Goal: Task Accomplishment & Management: Complete application form

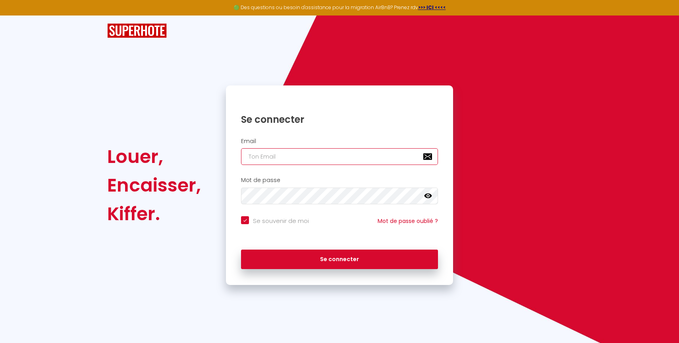
click at [297, 154] on input "email" at bounding box center [339, 156] width 197 height 17
type input "b"
checkbox input "true"
type input "bl"
checkbox input "true"
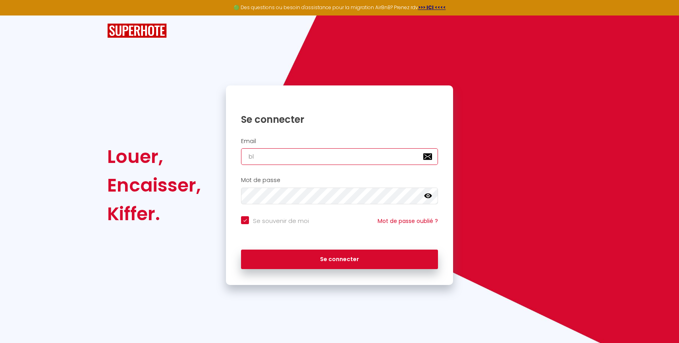
type input "blu"
checkbox input "true"
type input "blue"
checkbox input "true"
type input "blueh"
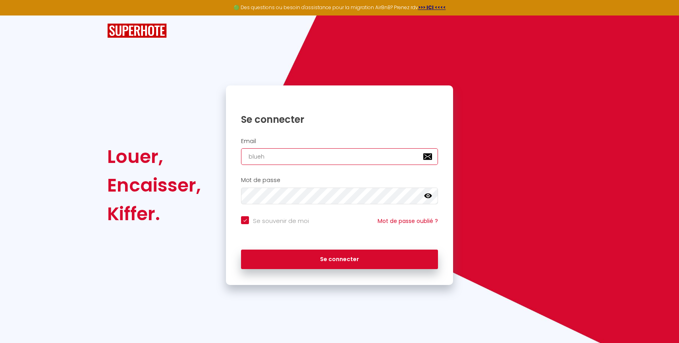
checkbox input "true"
type input "blueho"
checkbox input "true"
type input "bluehor"
checkbox input "true"
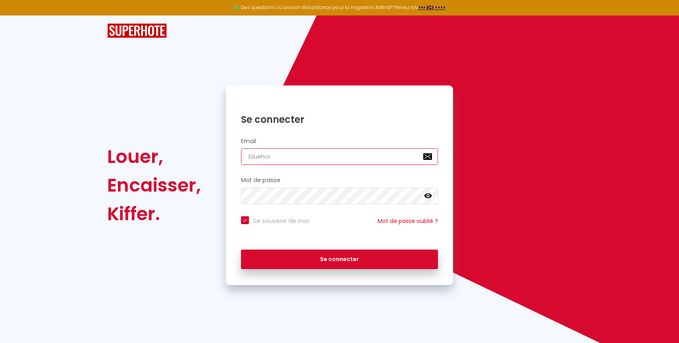
type input "bluehori"
checkbox input "true"
type input "bluehoriz"
checkbox input "true"
type input "bluehorizo"
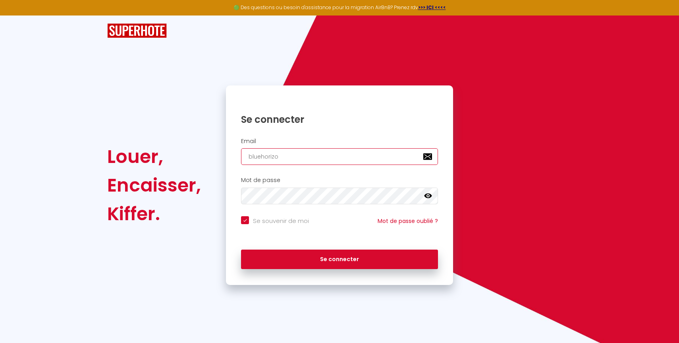
checkbox input "true"
type input "bluehorizon"
checkbox input "true"
type input "bluehorizonc"
checkbox input "true"
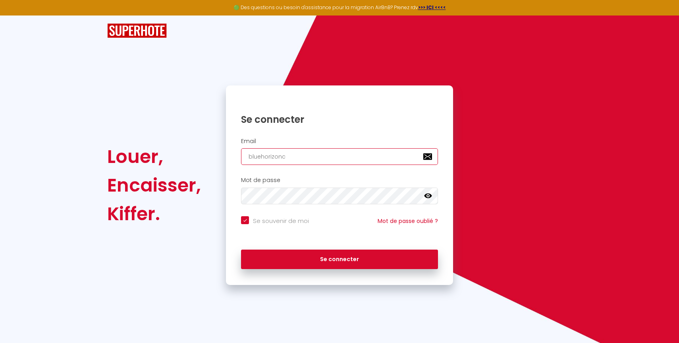
type input "bluehorizonco"
checkbox input "true"
type input "bluehorizoncon"
checkbox input "true"
type input "bluehorizonconc"
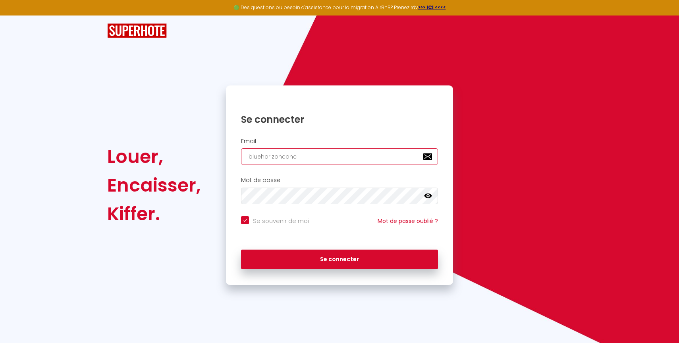
checkbox input "true"
type input "bluehorizonconci"
checkbox input "true"
type input "bluehorizonconcie"
checkbox input "true"
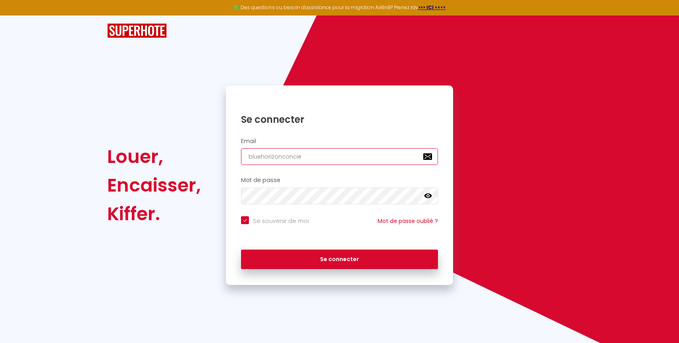
type input "bluehorizonconcier"
checkbox input "true"
type input "bluehorizonconcierg"
checkbox input "true"
type input "bluehorizonconciergr"
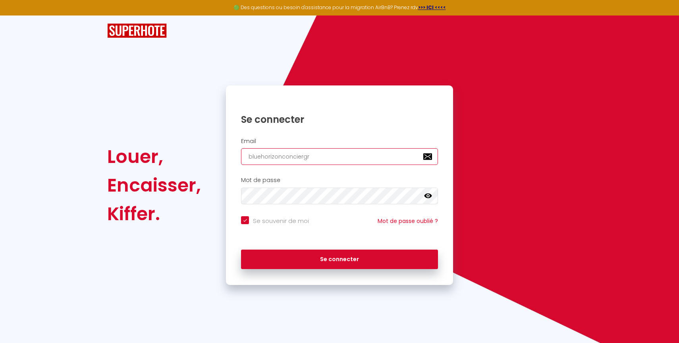
checkbox input "true"
type input "bluehorizonconciergre"
checkbox input "true"
type input "bluehorizonconciergrer"
checkbox input "true"
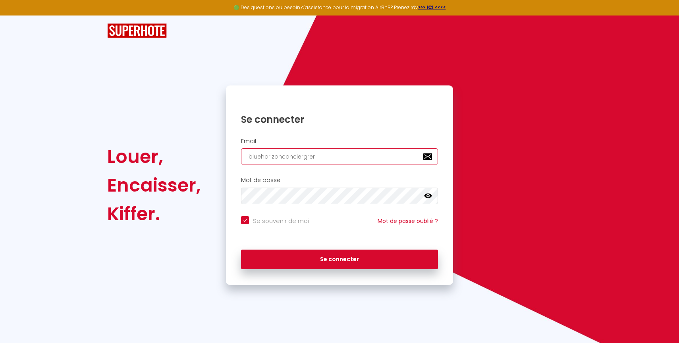
type input "bluehorizonconciergreri"
checkbox input "true"
type input "bluehorizonconciergrerie"
checkbox input "true"
type input "bluehorizonconciergreri"
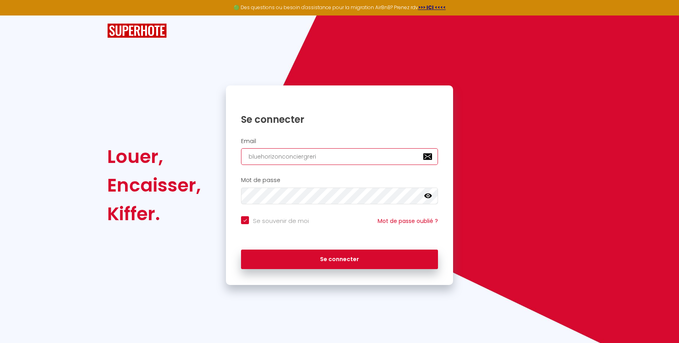
checkbox input "true"
type input "bluehorizonconciergrer"
checkbox input "true"
type input "bluehorizonconciergre"
checkbox input "true"
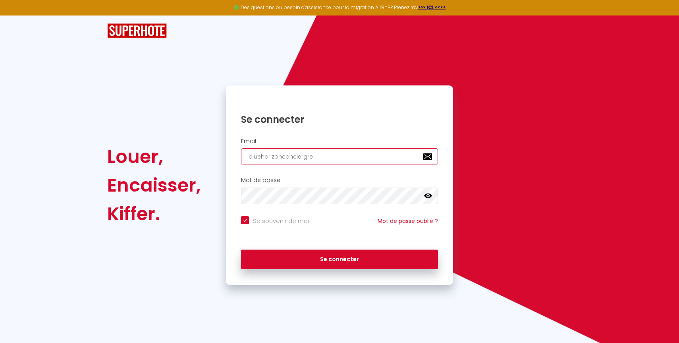
type input "bluehorizonconciergr"
checkbox input "true"
type input "bluehorizonconcierg"
checkbox input "true"
type input "bluehorizonconcierge"
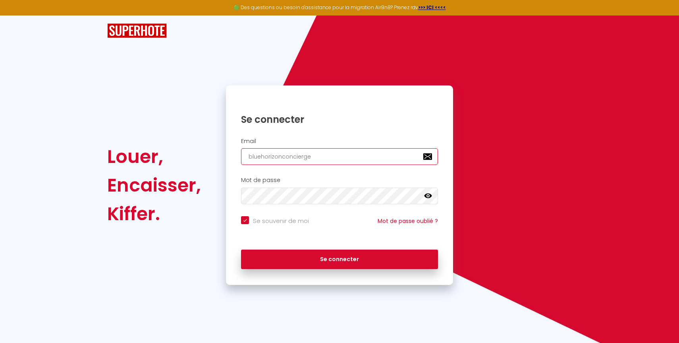
checkbox input "true"
type input "bluehorizonconcierger"
checkbox input "true"
type input "bluehorizonconciergeri"
checkbox input "true"
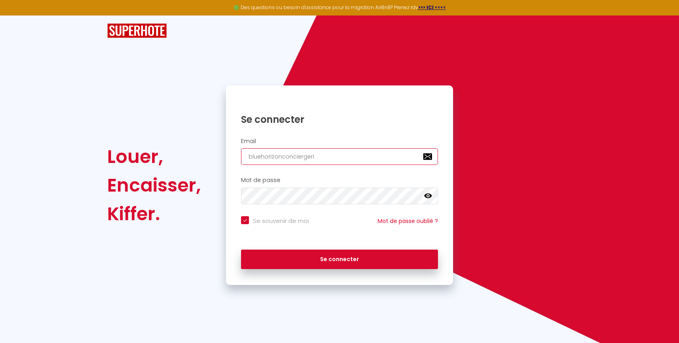
type input "bluehorizonconciergerie"
checkbox input "true"
type input "bluehorizonconciergerie."
checkbox input "true"
type input "bluehorizonconciergerie.c"
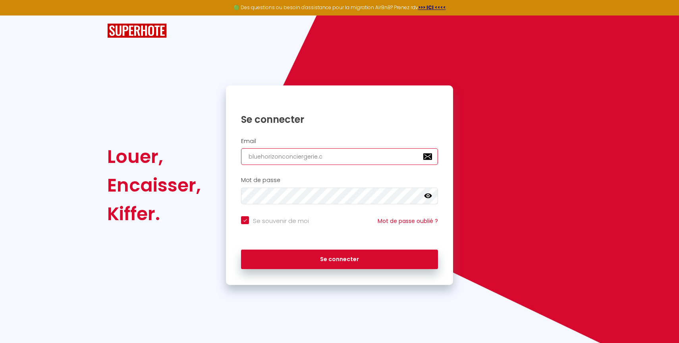
checkbox input "true"
type input "[DOMAIN_NAME]"
checkbox input "true"
type input "bluehorizonconciergerie.con"
checkbox input "true"
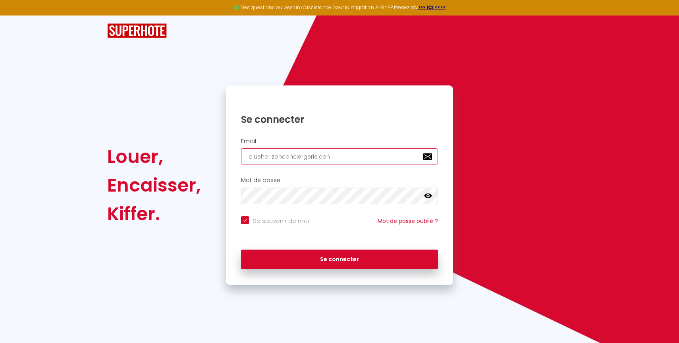
type input "bluehorizonconciergerie.cont"
checkbox input "true"
type input "bluehorizonconciergerie.conta"
checkbox input "true"
type input "bluehorizonconciergerie.contac"
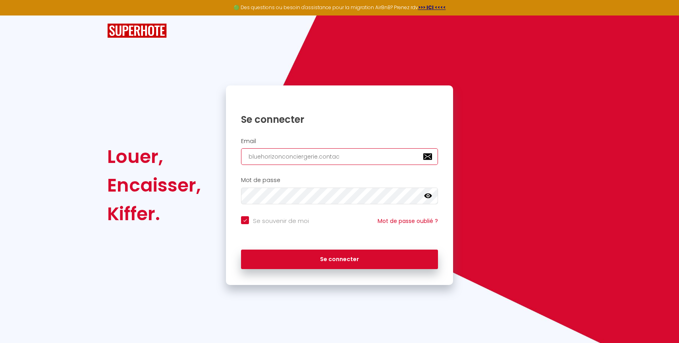
checkbox input "true"
type input "[DOMAIN_NAME]"
checkbox input "true"
type input "[DOMAIN_NAME]@"
checkbox input "true"
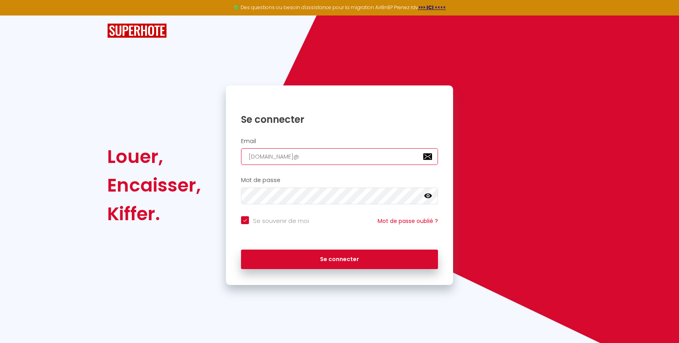
type input "[DOMAIN_NAME]@g"
checkbox input "true"
type input "[DOMAIN_NAME]@gm"
checkbox input "true"
type input "[DOMAIN_NAME]@gmi"
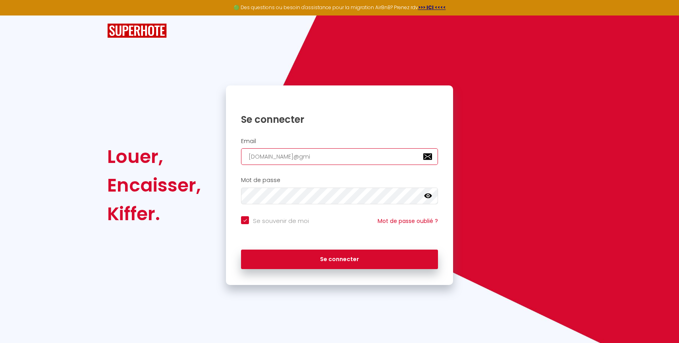
checkbox input "true"
type input "[DOMAIN_NAME]@gmil"
checkbox input "true"
type input "[DOMAIN_NAME]@gmi"
checkbox input "true"
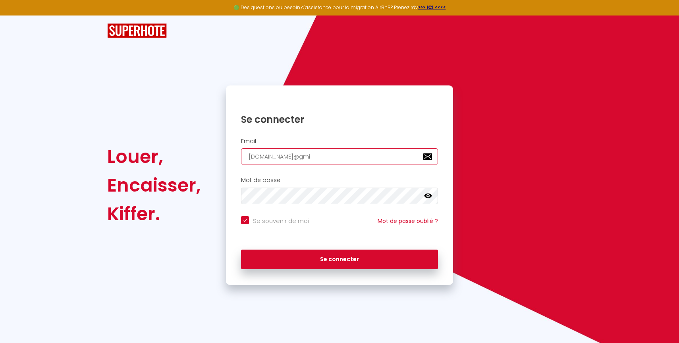
type input "[DOMAIN_NAME]@gm"
checkbox input "true"
type input "[DOMAIN_NAME]@gmz"
checkbox input "true"
type input "[DOMAIN_NAME]@gm"
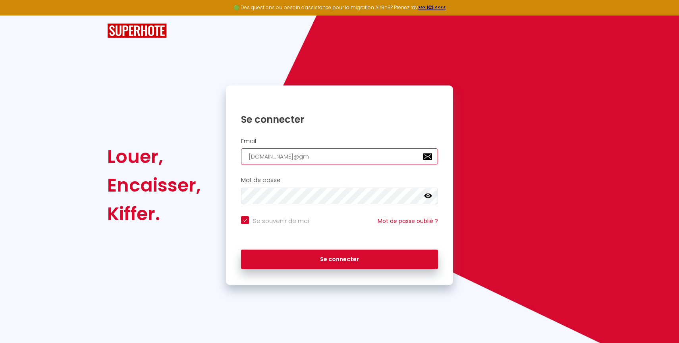
checkbox input "true"
type input "[DOMAIN_NAME]@gma"
checkbox input "true"
type input "[DOMAIN_NAME]@gmai"
checkbox input "true"
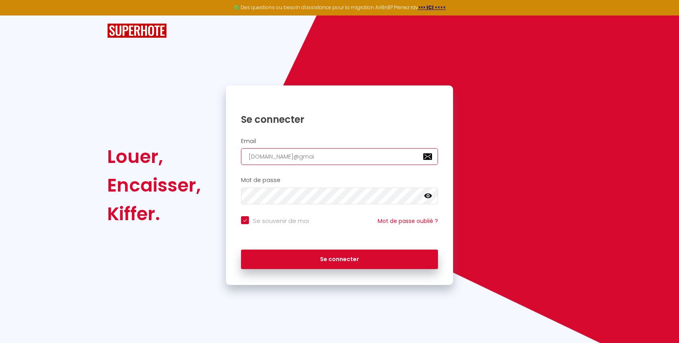
type input "[DOMAIN_NAME][EMAIL_ADDRESS]"
checkbox input "true"
type input "[DOMAIN_NAME][EMAIL_ADDRESS]."
checkbox input "true"
type input "[DOMAIN_NAME]@gmail.c"
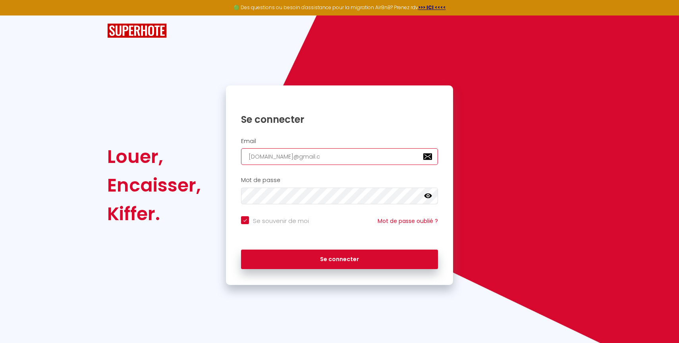
checkbox input "true"
type input "[DOMAIN_NAME][EMAIL_ADDRESS][DOMAIN_NAME]"
checkbox input "true"
type input "[DOMAIN_NAME][EMAIL_ADDRESS][DOMAIN_NAME]"
checkbox input "true"
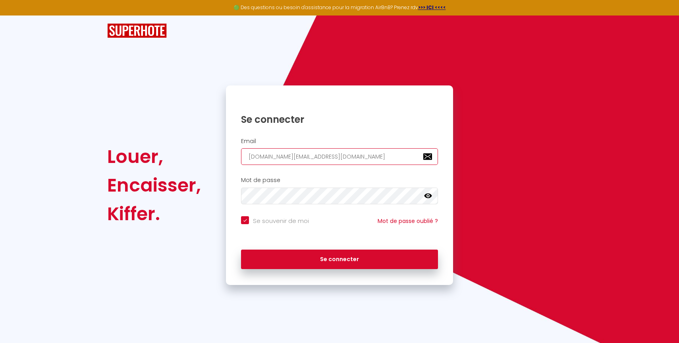
type input "[DOMAIN_NAME][EMAIL_ADDRESS][DOMAIN_NAME]"
click at [426, 198] on icon at bounding box center [428, 196] width 8 height 8
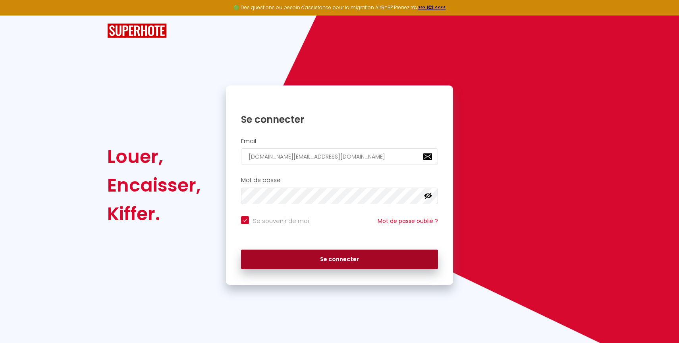
click at [267, 264] on button "Se connecter" at bounding box center [339, 259] width 197 height 20
checkbox input "true"
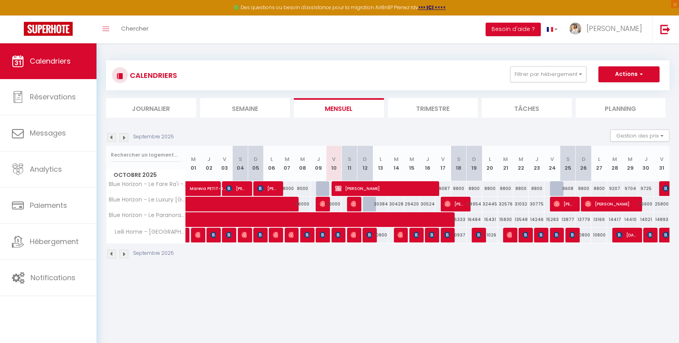
click at [123, 139] on img at bounding box center [124, 137] width 9 height 9
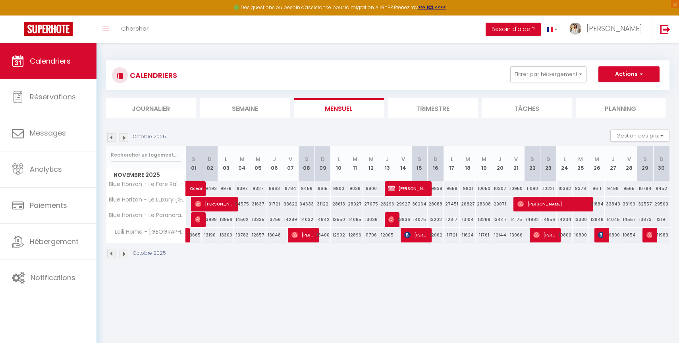
click at [213, 189] on div "9493" at bounding box center [210, 188] width 16 height 15
type input "9493"
type input "Dim 02 Novembre 2025"
type input "Lun 03 Novembre 2025"
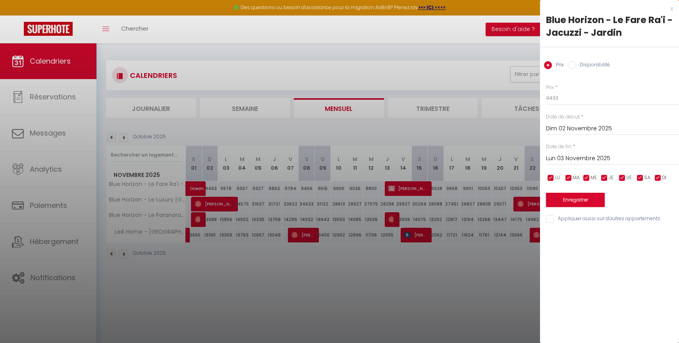
click at [489, 104] on div at bounding box center [339, 171] width 679 height 343
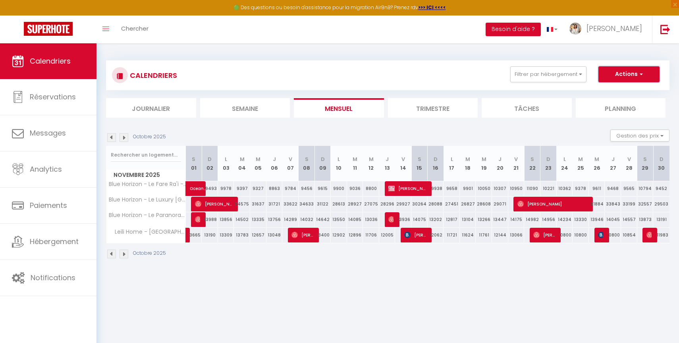
click at [613, 78] on button "Actions" at bounding box center [628, 74] width 61 height 16
click at [605, 93] on link "Nouvelle réservation" at bounding box center [620, 93] width 69 height 12
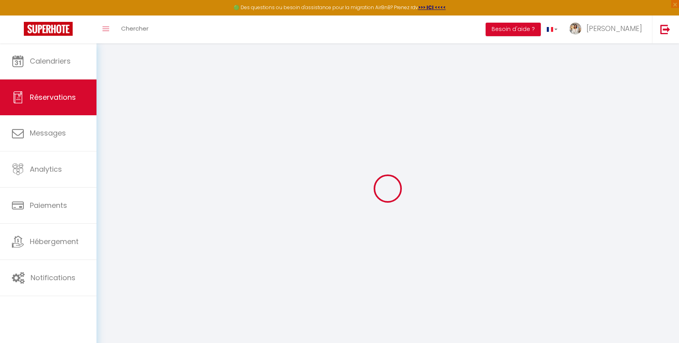
select select
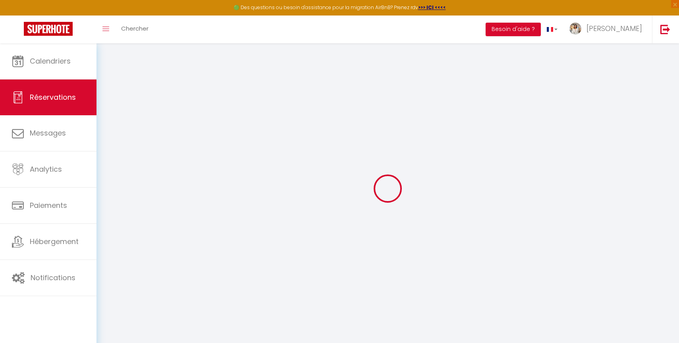
select select
checkbox input "false"
select select
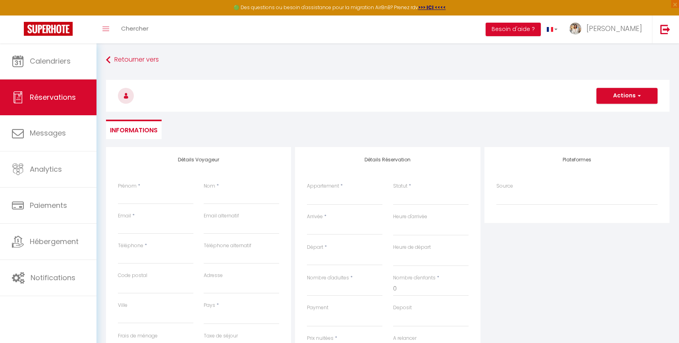
select select
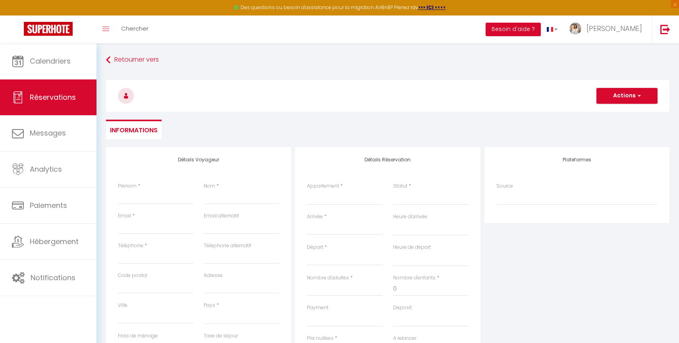
checkbox input "false"
select select
click at [121, 201] on input "Prénom" at bounding box center [155, 197] width 75 height 14
type input "S"
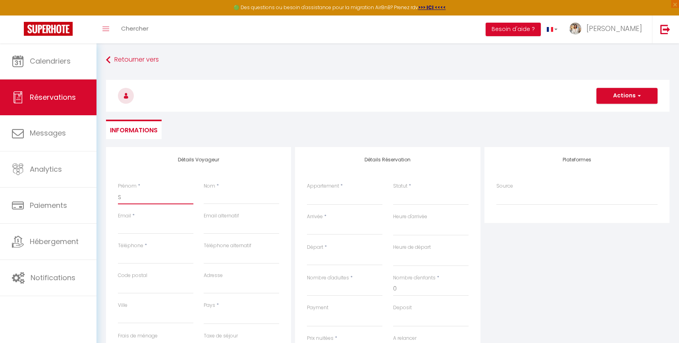
select select
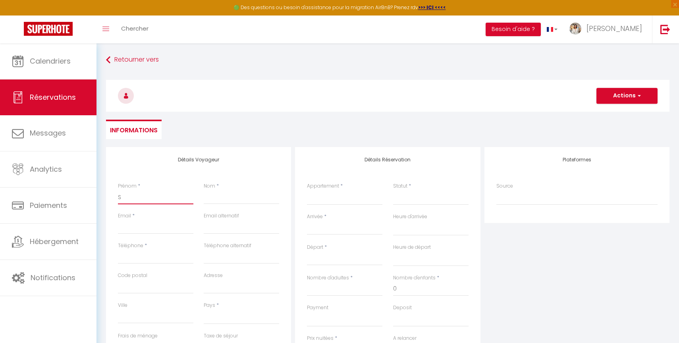
select select
checkbox input "false"
type input "SA"
select select
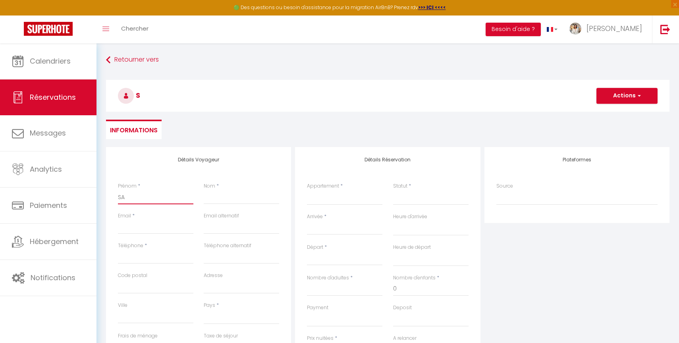
select select
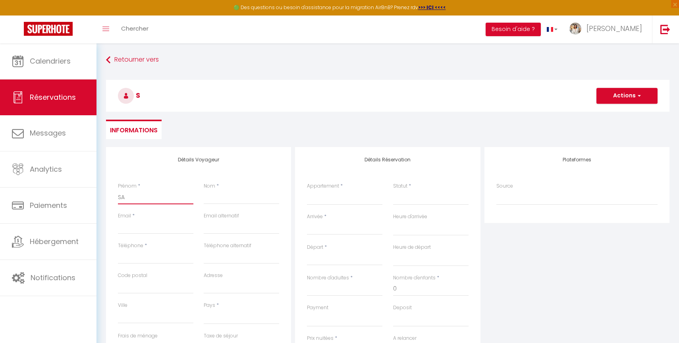
select select
checkbox input "false"
type input "SAN"
select select
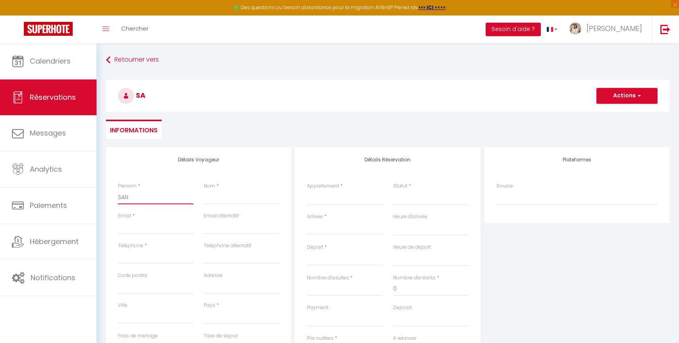
select select
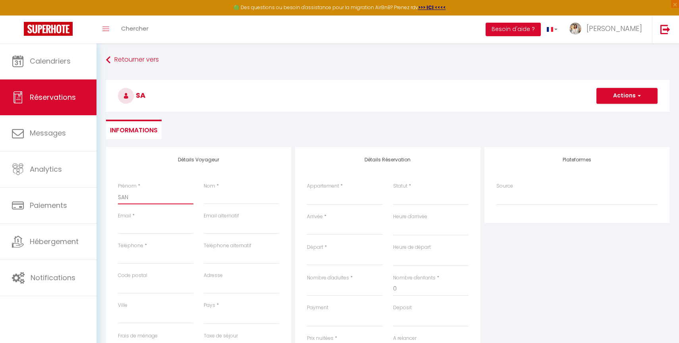
checkbox input "false"
type input "SAND"
select select
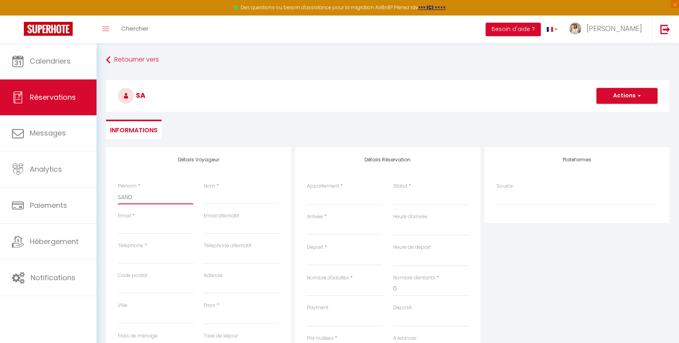
select select
checkbox input "false"
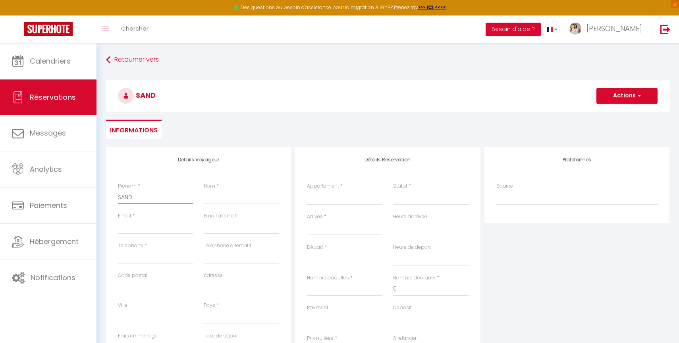
type input "SAN"
select select
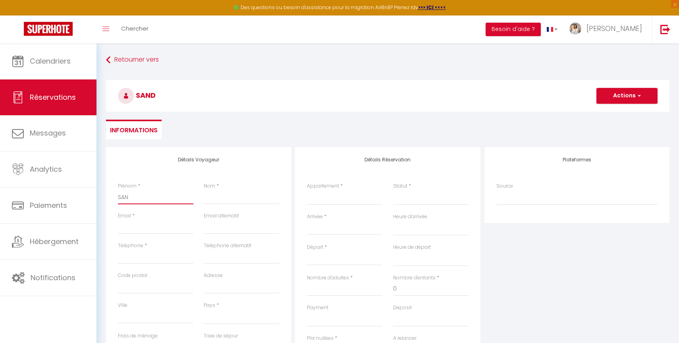
select select
checkbox input "false"
type input "SAND"
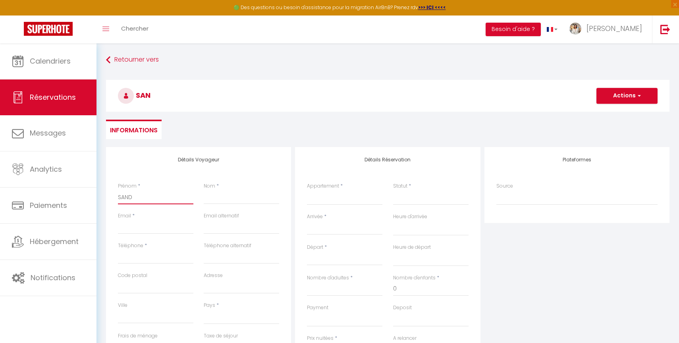
select select
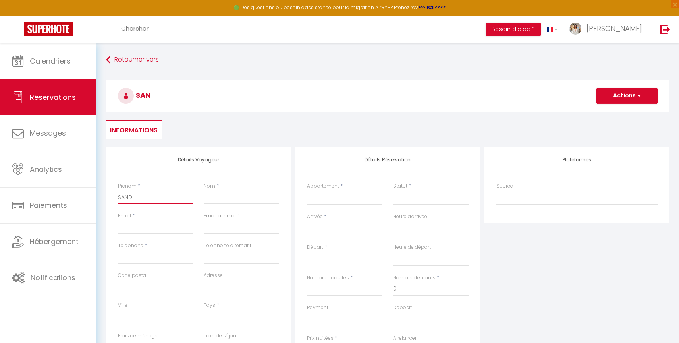
select select
checkbox input "false"
type input "SANDR"
select select
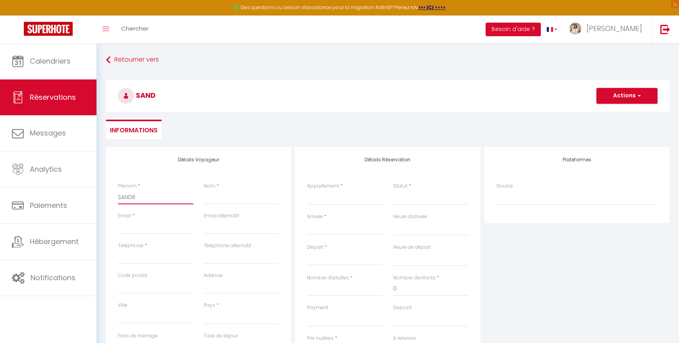
select select
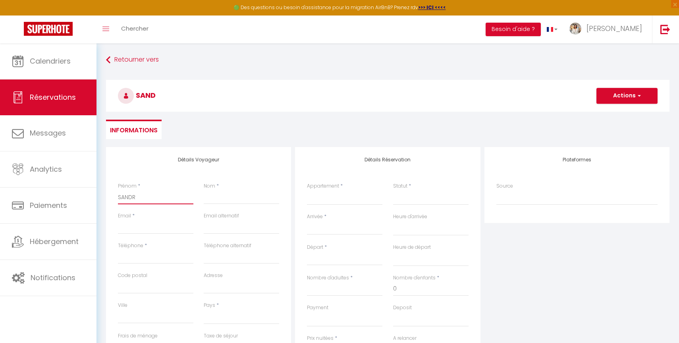
select select
checkbox input "false"
type input "[PERSON_NAME]"
select select
click at [136, 226] on input "Email client" at bounding box center [155, 227] width 75 height 14
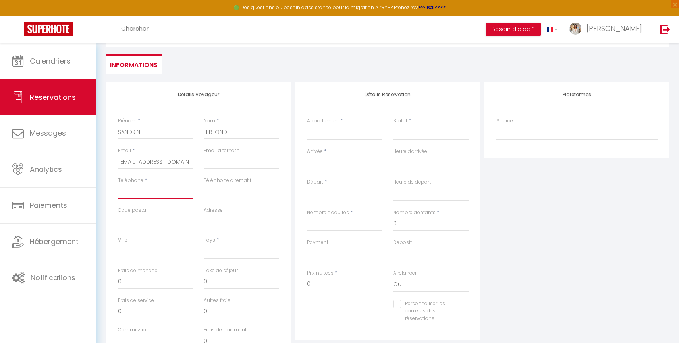
click at [150, 195] on input "Téléphone" at bounding box center [155, 191] width 75 height 14
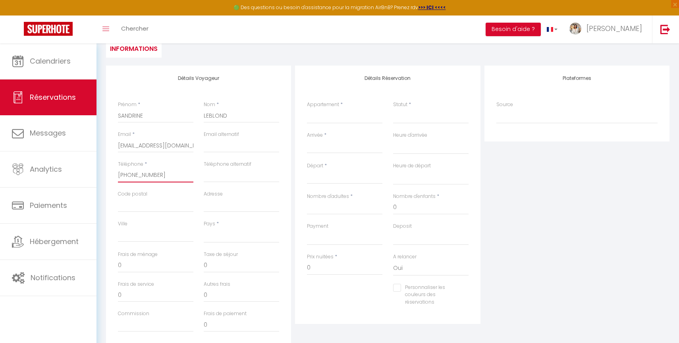
scroll to position [87, 0]
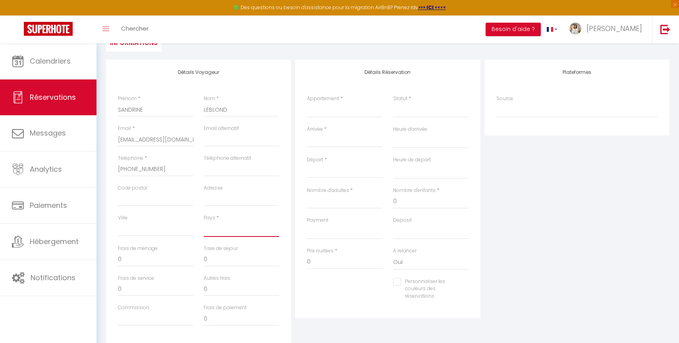
click at [228, 229] on select "[GEOGRAPHIC_DATA] [GEOGRAPHIC_DATA] [GEOGRAPHIC_DATA] [GEOGRAPHIC_DATA] [GEOGRA…" at bounding box center [241, 229] width 75 height 15
click at [204, 222] on select "[GEOGRAPHIC_DATA] [GEOGRAPHIC_DATA] [GEOGRAPHIC_DATA] [GEOGRAPHIC_DATA] [GEOGRA…" at bounding box center [241, 229] width 75 height 15
drag, startPoint x: 150, startPoint y: 258, endPoint x: 106, endPoint y: 258, distance: 44.1
click at [106, 258] on div "Détails Voyageur Prénom * SANDRINE Nom * [PERSON_NAME] Email * [EMAIL_ADDRESS][…" at bounding box center [198, 202] width 189 height 284
click at [167, 273] on div "Frais de ménage 7200" at bounding box center [156, 260] width 86 height 30
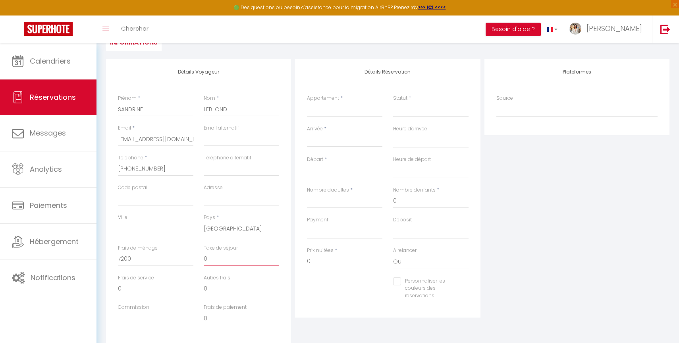
click at [229, 262] on input "0" at bounding box center [241, 259] width 75 height 14
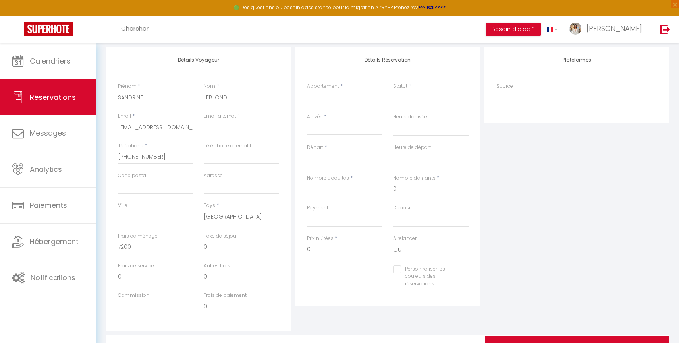
scroll to position [98, 0]
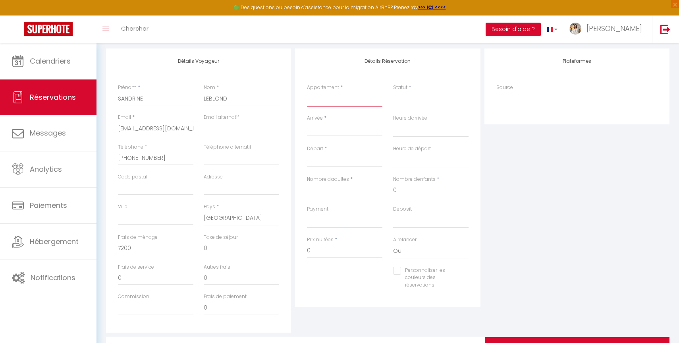
click at [358, 97] on select "Leili Home - Papeete Blue Horizon - Le Luxury Matavai Beach Blue Horizon - Le F…" at bounding box center [344, 98] width 75 height 15
click at [307, 91] on select "Leili Home - Papeete Blue Horizon - Le Luxury Matavai Beach Blue Horizon - Le F…" at bounding box center [344, 98] width 75 height 15
click at [347, 127] on input "Arrivée" at bounding box center [344, 130] width 75 height 10
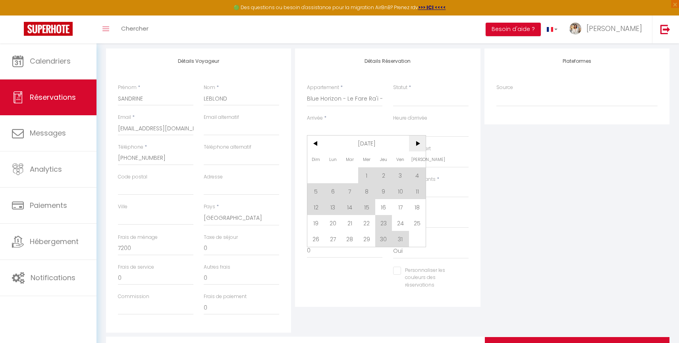
click at [422, 144] on span ">" at bounding box center [417, 143] width 17 height 16
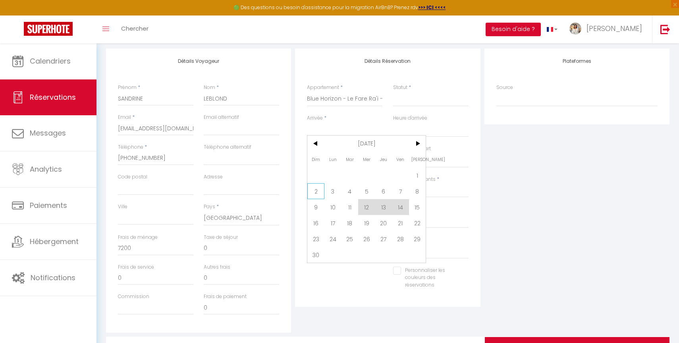
click at [320, 196] on span "2" at bounding box center [315, 191] width 17 height 16
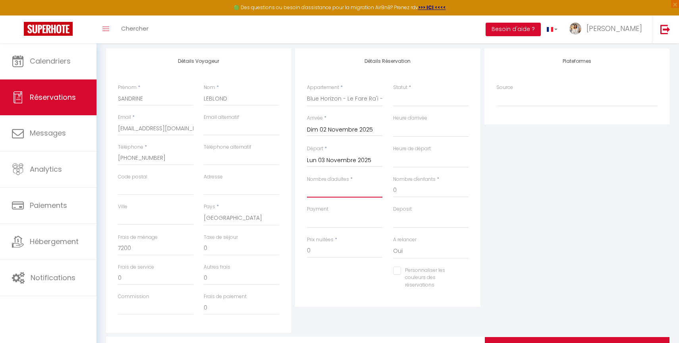
click at [353, 186] on input "Nombre d'adultes" at bounding box center [344, 190] width 75 height 14
click at [336, 160] on input "Lun 03 Novembre 2025" at bounding box center [344, 160] width 75 height 10
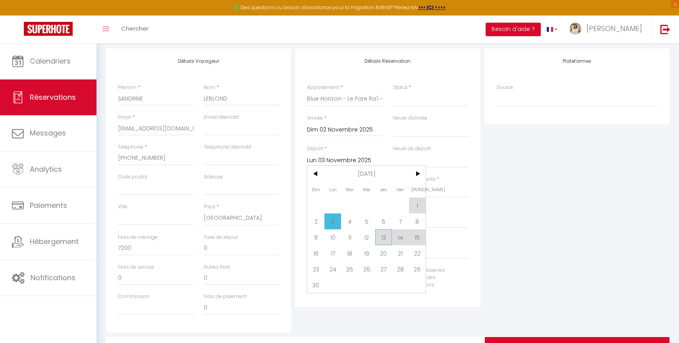
click at [383, 235] on span "13" at bounding box center [383, 237] width 17 height 16
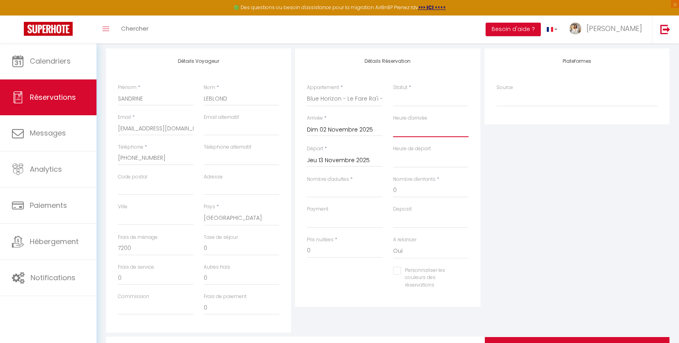
click at [431, 133] on select "00:00 00:30 01:00 01:30 02:00 02:30 03:00 03:30 04:00 04:30 05:00 05:30 06:00 0…" at bounding box center [430, 129] width 75 height 15
click at [393, 122] on select "00:00 00:30 01:00 01:30 02:00 02:30 03:00 03:30 04:00 04:30 05:00 05:30 06:00 0…" at bounding box center [430, 129] width 75 height 15
click at [419, 166] on select "00:00 00:30 01:00 01:30 02:00 02:30 03:00 03:30 04:00 04:30 05:00 05:30 06:00 0…" at bounding box center [430, 159] width 75 height 15
click at [393, 152] on select "00:00 00:30 01:00 01:30 02:00 02:30 03:00 03:30 04:00 04:30 05:00 05:30 06:00 0…" at bounding box center [430, 159] width 75 height 15
click at [354, 190] on input "Nombre d'adultes" at bounding box center [344, 190] width 75 height 14
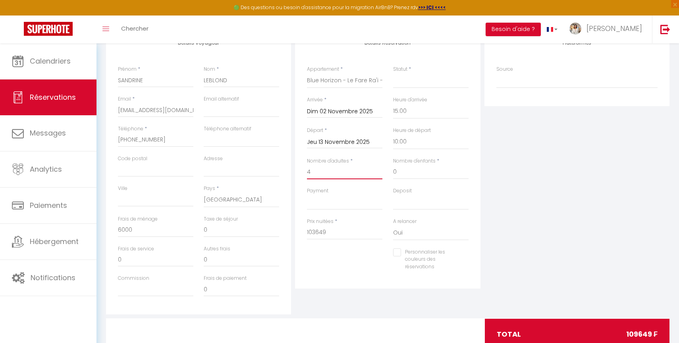
scroll to position [122, 0]
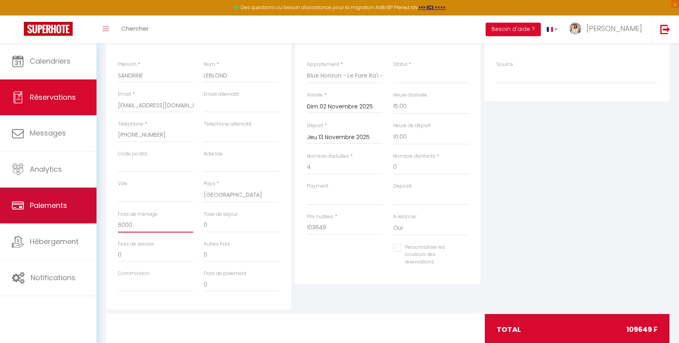
drag, startPoint x: 144, startPoint y: 221, endPoint x: 39, endPoint y: 217, distance: 104.9
click at [39, 217] on div "🟢 Des questions ou besoin d'assistance pour la migration AirBnB? Prenez rdv >>>…" at bounding box center [339, 143] width 679 height 443
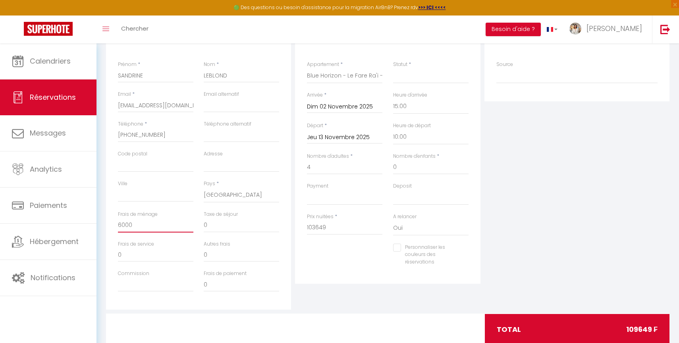
click at [134, 226] on input "6000" at bounding box center [155, 225] width 75 height 14
drag, startPoint x: 143, startPoint y: 226, endPoint x: 108, endPoint y: 221, distance: 35.3
click at [108, 221] on div "Détails Voyageur Prénom * SANDRINE Nom * [PERSON_NAME] Email * [EMAIL_ADDRESS][…" at bounding box center [198, 167] width 185 height 284
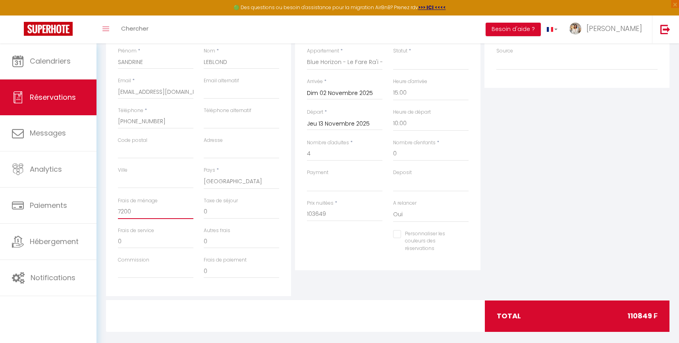
scroll to position [144, 0]
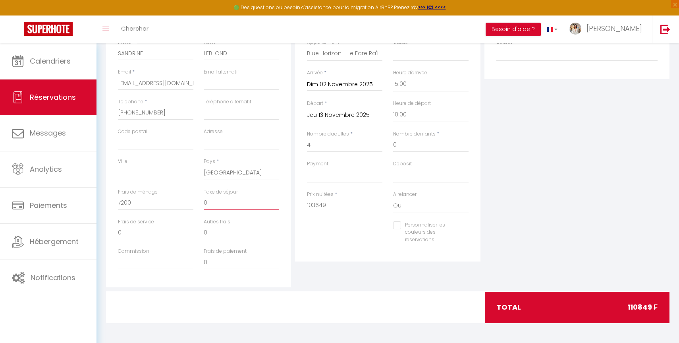
click at [247, 201] on input "0" at bounding box center [241, 203] width 75 height 14
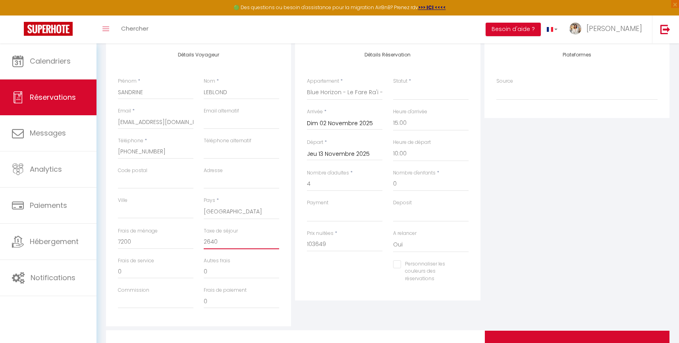
scroll to position [104, 0]
drag, startPoint x: 420, startPoint y: 189, endPoint x: 416, endPoint y: 188, distance: 4.0
click at [416, 188] on input "0" at bounding box center [430, 184] width 75 height 14
click at [349, 216] on select "OK KO" at bounding box center [344, 214] width 75 height 15
click at [330, 243] on input "103649" at bounding box center [344, 245] width 75 height 14
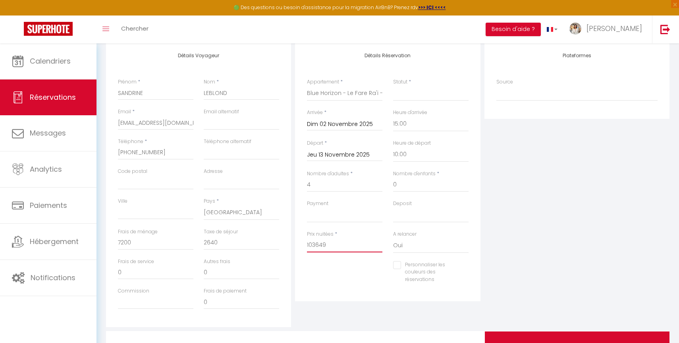
click at [330, 243] on input "103649" at bounding box center [344, 245] width 75 height 14
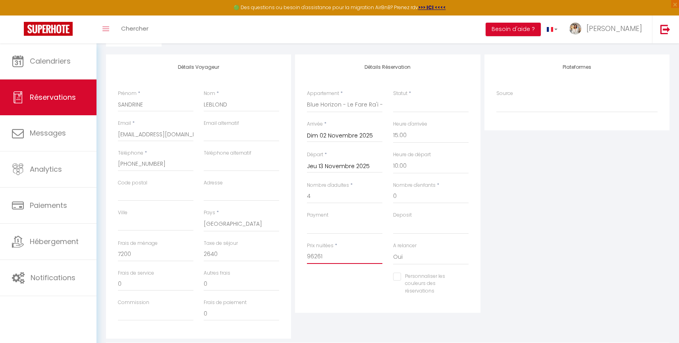
scroll to position [109, 0]
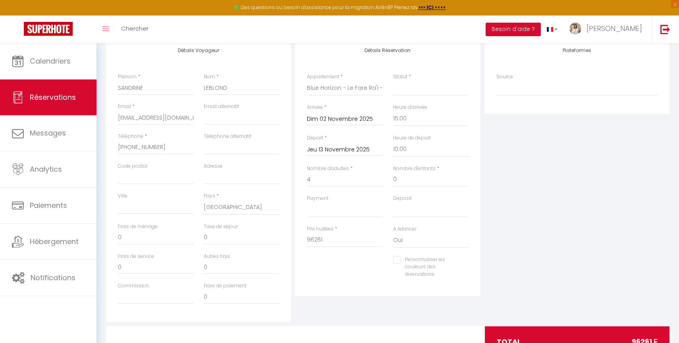
click at [370, 301] on div "Détails Réservation Appartement * Leili Home - [GEOGRAPHIC_DATA] Blue Horizon -…" at bounding box center [387, 180] width 189 height 284
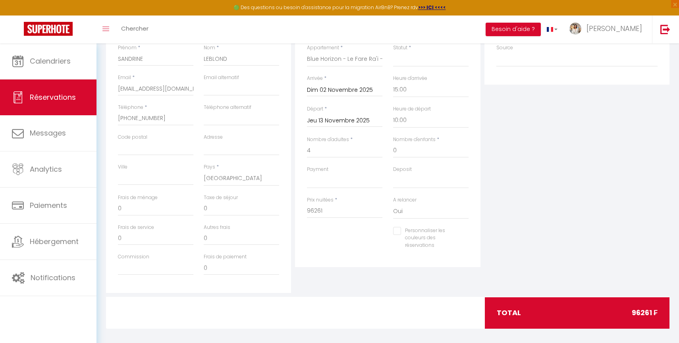
scroll to position [144, 0]
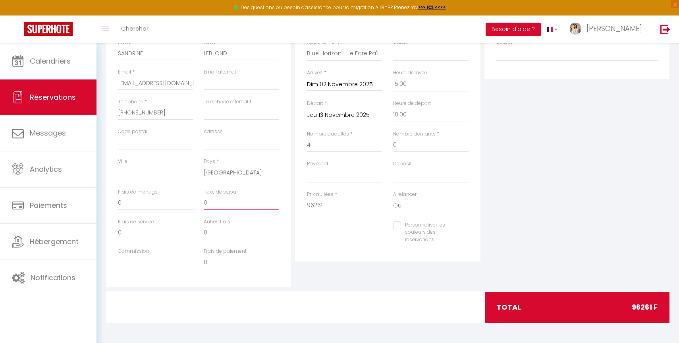
drag, startPoint x: 214, startPoint y: 202, endPoint x: 189, endPoint y: 200, distance: 24.7
click at [189, 200] on div "Frais de ménage 0 Taxe de séjour 0" at bounding box center [199, 203] width 172 height 30
click at [174, 204] on input "0" at bounding box center [155, 203] width 75 height 14
click at [519, 218] on div "Plateformes Source Direct [DOMAIN_NAME] [DOMAIN_NAME] Chalet montagne Expedia G…" at bounding box center [576, 145] width 189 height 284
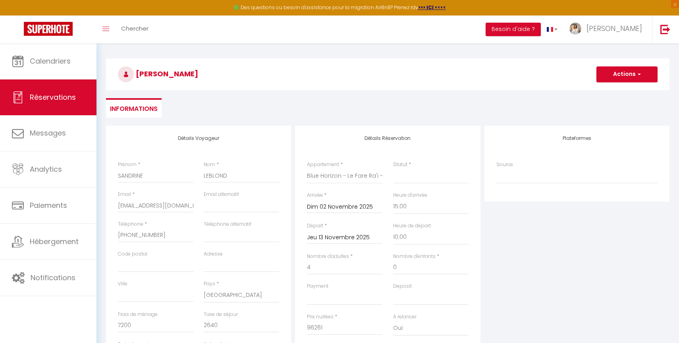
scroll to position [0, 0]
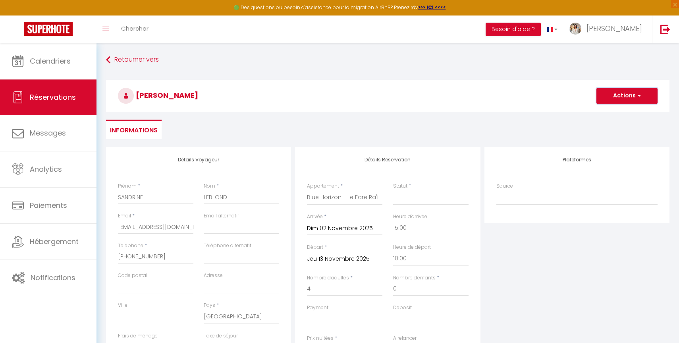
click at [635, 99] on button "Actions" at bounding box center [626, 96] width 61 height 16
click at [623, 113] on link "Enregistrer" at bounding box center [619, 113] width 63 height 10
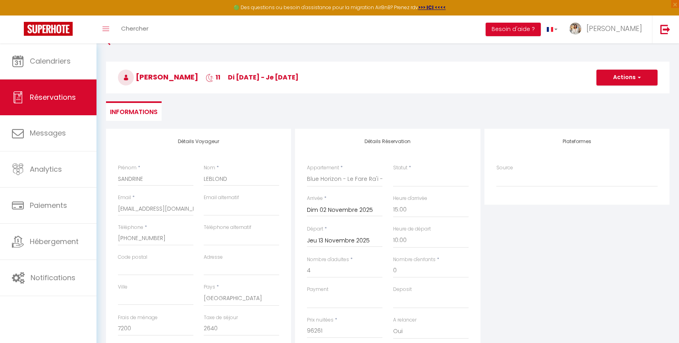
scroll to position [22, 0]
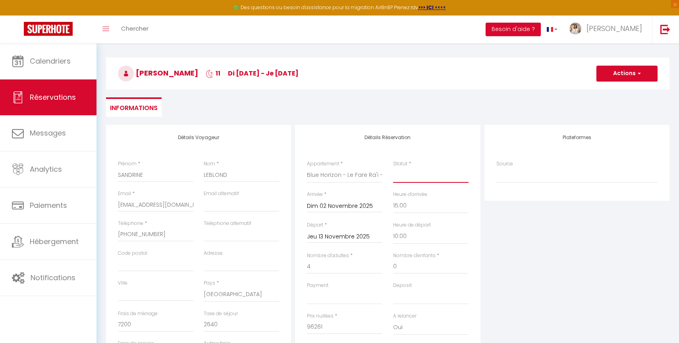
click at [430, 182] on select "Confirmé Non Confirmé [PERSON_NAME] par le voyageur No Show Request" at bounding box center [430, 175] width 75 height 15
click at [393, 168] on select "Confirmé Non Confirmé [PERSON_NAME] par le voyageur No Show Request" at bounding box center [430, 175] width 75 height 15
click at [625, 77] on button "Actions" at bounding box center [626, 74] width 61 height 16
click at [619, 88] on link "Enregistrer" at bounding box center [619, 91] width 63 height 10
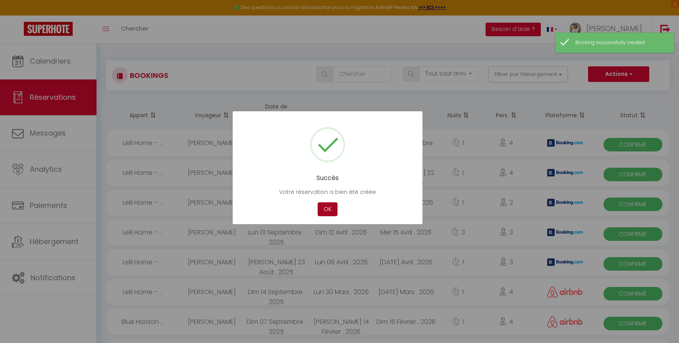
click at [326, 207] on button "OK" at bounding box center [328, 209] width 20 height 14
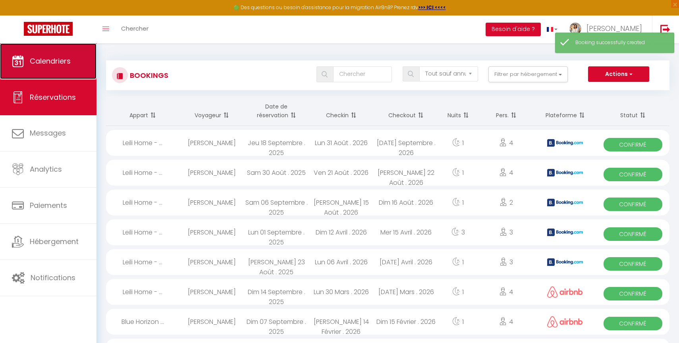
click at [82, 71] on link "Calendriers" at bounding box center [48, 61] width 96 height 36
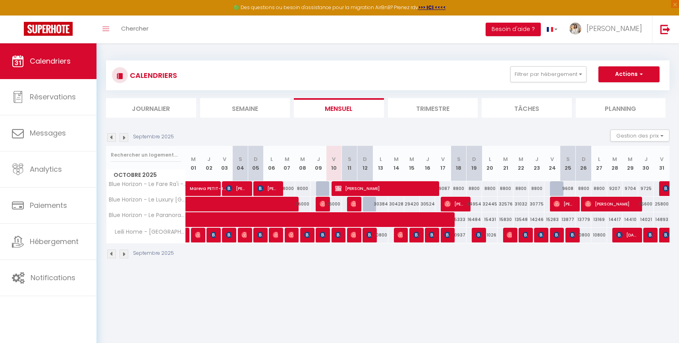
click at [120, 254] on img at bounding box center [124, 253] width 9 height 9
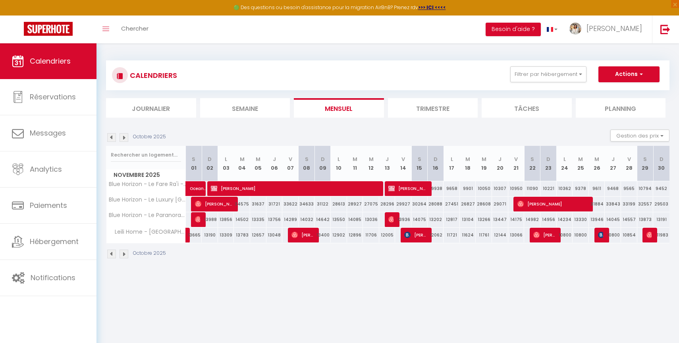
click at [440, 191] on div "9938" at bounding box center [436, 188] width 16 height 15
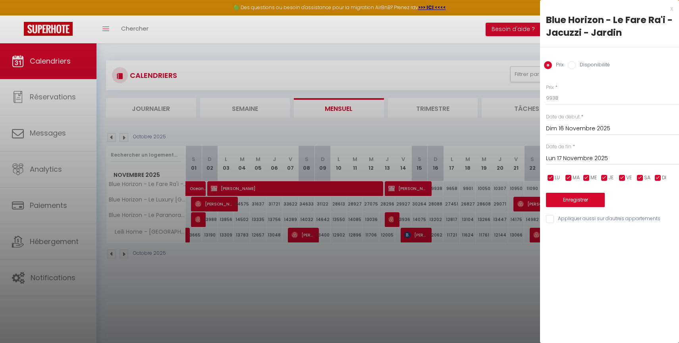
click at [579, 157] on input "Lun 17 Novembre 2025" at bounding box center [612, 158] width 133 height 10
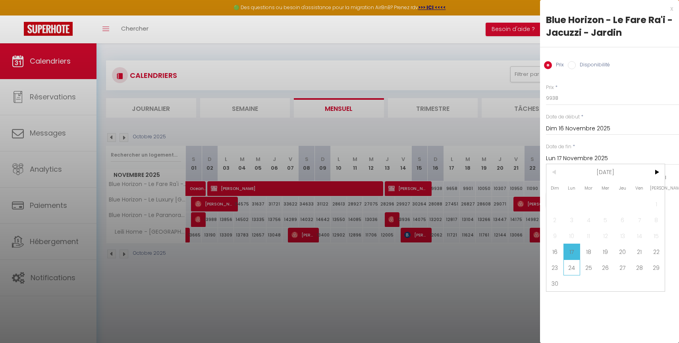
click at [576, 268] on span "24" at bounding box center [571, 267] width 17 height 16
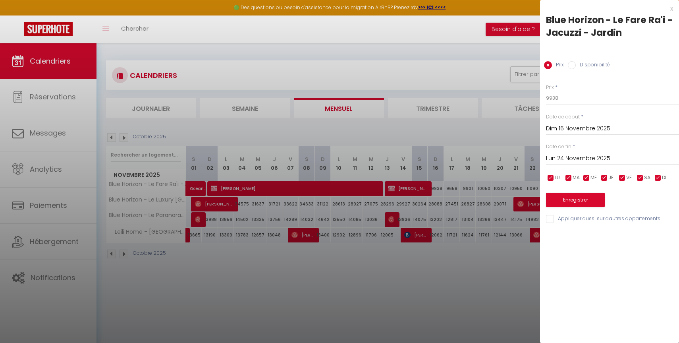
click at [510, 85] on div at bounding box center [339, 171] width 679 height 343
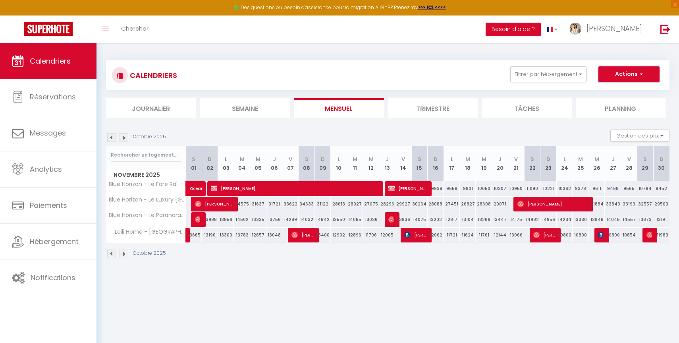
click at [612, 76] on button "Actions" at bounding box center [628, 74] width 61 height 16
click at [606, 93] on link "Nouvelle réservation" at bounding box center [620, 93] width 69 height 12
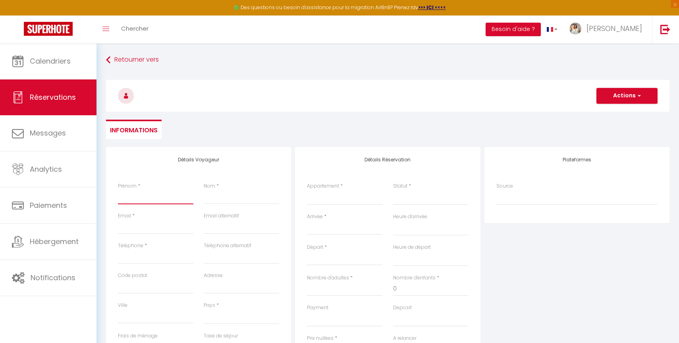
click at [179, 193] on input "Prénom" at bounding box center [155, 197] width 75 height 14
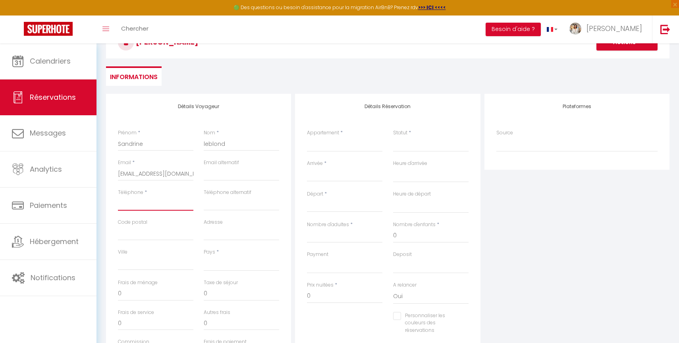
click at [177, 206] on input "Téléphone" at bounding box center [155, 203] width 75 height 14
click at [220, 264] on select "[GEOGRAPHIC_DATA] [GEOGRAPHIC_DATA] [GEOGRAPHIC_DATA] [GEOGRAPHIC_DATA] [GEOGRA…" at bounding box center [241, 262] width 75 height 15
click at [204, 255] on select "[GEOGRAPHIC_DATA] [GEOGRAPHIC_DATA] [GEOGRAPHIC_DATA] [GEOGRAPHIC_DATA] [GEOGRA…" at bounding box center [241, 262] width 75 height 15
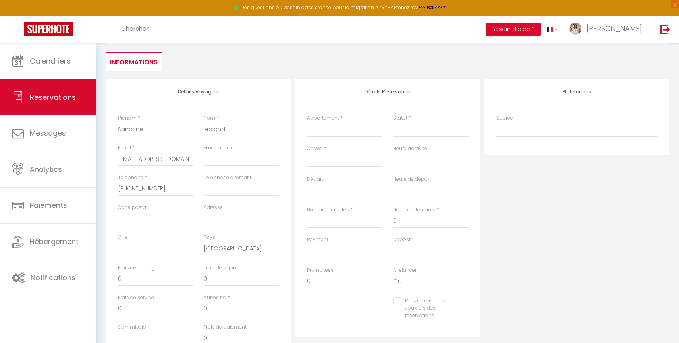
scroll to position [68, 0]
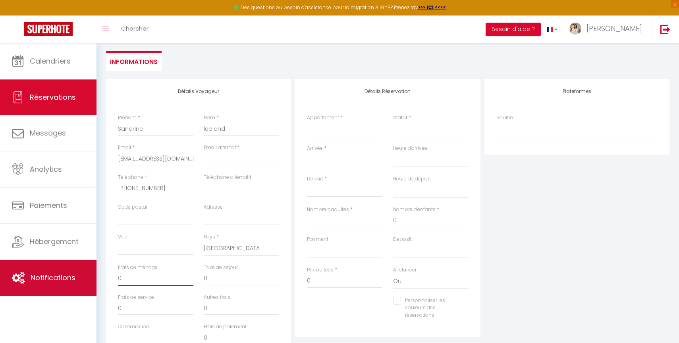
drag, startPoint x: 146, startPoint y: 275, endPoint x: 33, endPoint y: 266, distance: 113.1
click at [33, 266] on div "🟢 Des questions ou besoin d'assistance pour la migration AirBnB? Prenez rdv >>>…" at bounding box center [339, 196] width 679 height 443
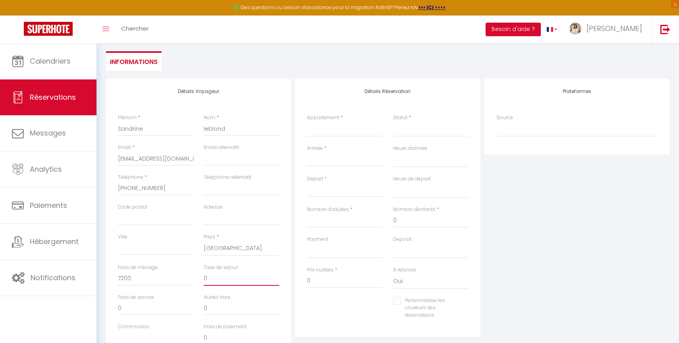
click at [212, 282] on input "0" at bounding box center [241, 278] width 75 height 14
click at [347, 282] on input "0" at bounding box center [344, 278] width 75 height 14
click at [343, 281] on input "0" at bounding box center [344, 278] width 75 height 14
click at [351, 122] on select "Leili Home - Papeete Blue Horizon - Le Luxury Matavai Beach Blue Horizon - Le F…" at bounding box center [344, 126] width 75 height 15
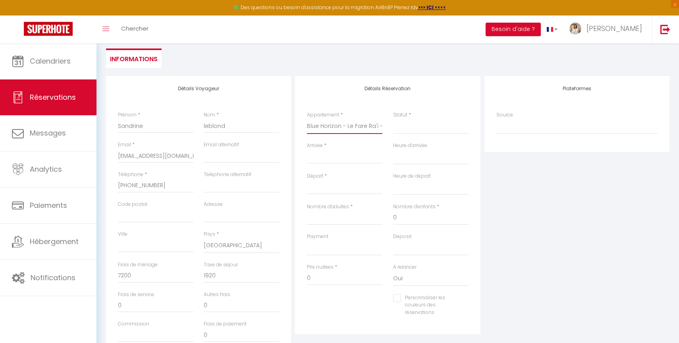
click at [307, 119] on select "Leili Home - Papeete Blue Horizon - Le Luxury Matavai Beach Blue Horizon - Le F…" at bounding box center [344, 126] width 75 height 15
click at [405, 130] on select "Confirmé Non Confirmé [PERSON_NAME] par le voyageur No Show Request" at bounding box center [430, 126] width 75 height 15
click at [393, 119] on select "Confirmé Non Confirmé [PERSON_NAME] par le voyageur No Show Request" at bounding box center [430, 126] width 75 height 15
click at [351, 161] on input "Arrivée" at bounding box center [344, 157] width 75 height 10
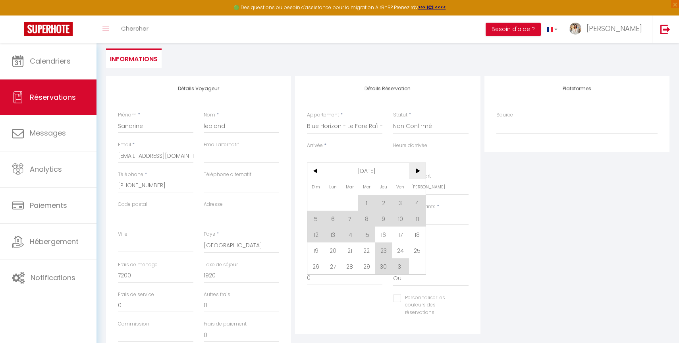
click at [422, 174] on span ">" at bounding box center [417, 171] width 17 height 16
click at [322, 253] on span "16" at bounding box center [315, 250] width 17 height 16
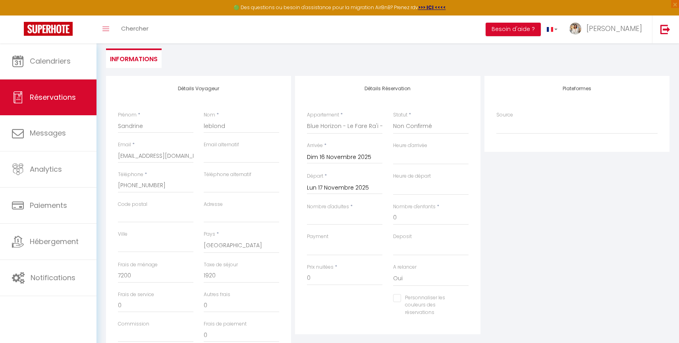
click at [354, 186] on input "Lun 17 Novembre 2025" at bounding box center [344, 188] width 75 height 10
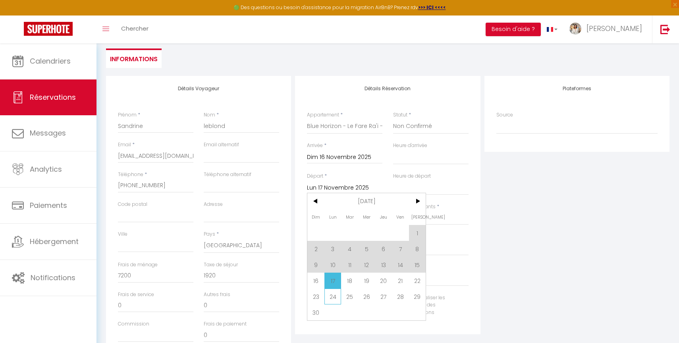
click at [332, 294] on span "24" at bounding box center [332, 296] width 17 height 16
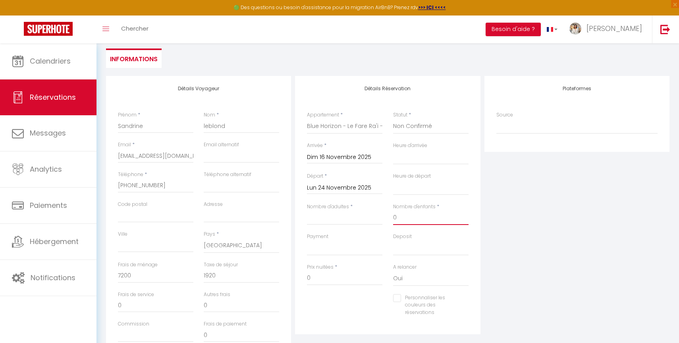
click at [417, 218] on input "0" at bounding box center [430, 217] width 75 height 14
click at [375, 218] on input "Nombre d'adultes" at bounding box center [344, 217] width 75 height 14
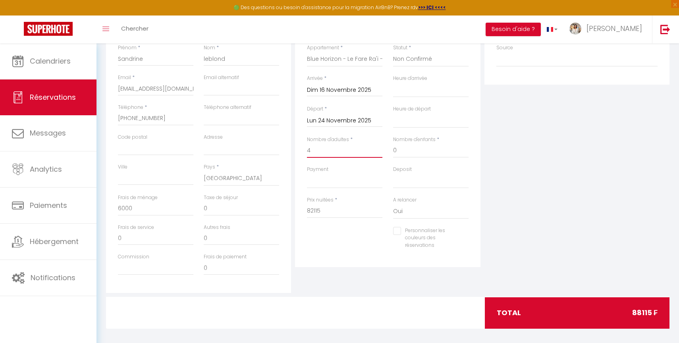
scroll to position [141, 0]
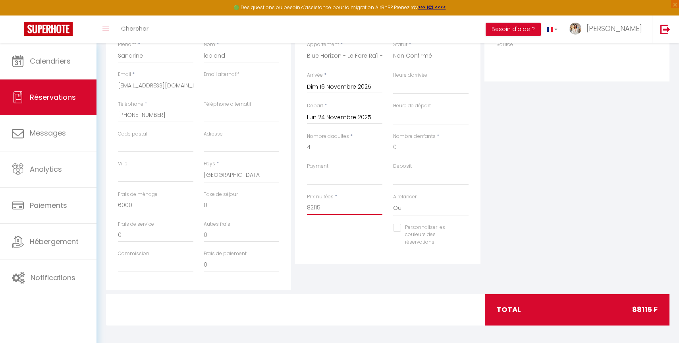
drag, startPoint x: 341, startPoint y: 212, endPoint x: 251, endPoint y: 208, distance: 90.6
click at [251, 208] on div "Détails Voyageur Prénom * [PERSON_NAME] * [PERSON_NAME] Email * [EMAIL_ADDRESS]…" at bounding box center [387, 148] width 567 height 284
drag, startPoint x: 251, startPoint y: 209, endPoint x: 122, endPoint y: 203, distance: 129.6
click at [122, 203] on div "Frais de ménage 6000 Taxe de séjour 0" at bounding box center [199, 206] width 172 height 30
click at [336, 150] on input "4" at bounding box center [344, 147] width 75 height 14
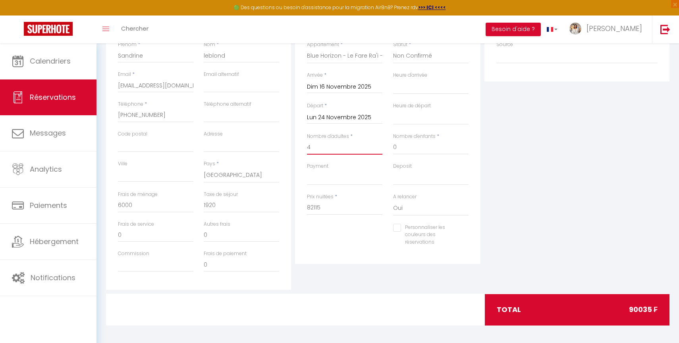
scroll to position [144, 0]
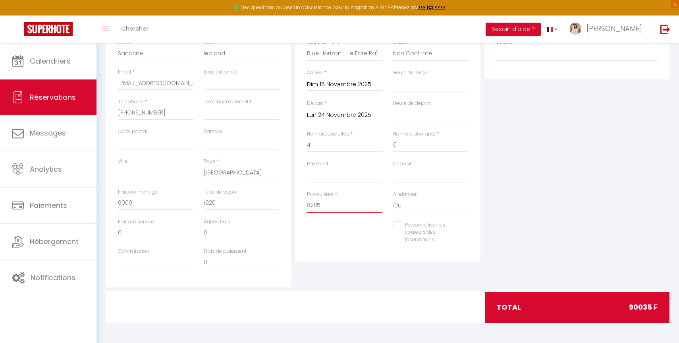
drag, startPoint x: 309, startPoint y: 199, endPoint x: 220, endPoint y: 197, distance: 88.2
click at [220, 197] on div "Détails Voyageur Prénom * [PERSON_NAME] * [PERSON_NAME] Email * [EMAIL_ADDRESS]…" at bounding box center [387, 145] width 567 height 284
click at [392, 260] on div "Détails Réservation Appartement * Leili Home - [GEOGRAPHIC_DATA] Blue Horizon -…" at bounding box center [387, 132] width 185 height 258
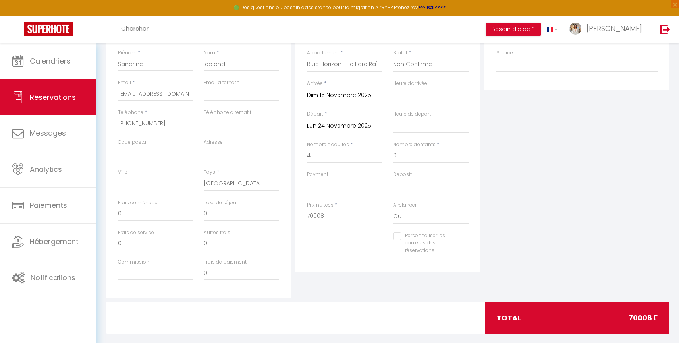
scroll to position [125, 0]
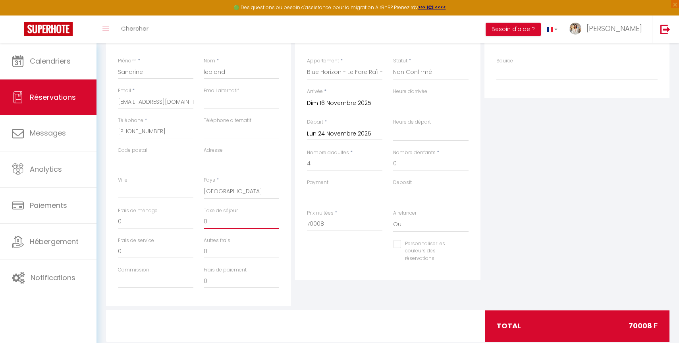
drag, startPoint x: 256, startPoint y: 225, endPoint x: 158, endPoint y: 221, distance: 97.8
click at [158, 221] on div "Frais de ménage 0 Taxe de séjour 0" at bounding box center [199, 222] width 172 height 30
click at [147, 216] on input "0" at bounding box center [155, 221] width 75 height 14
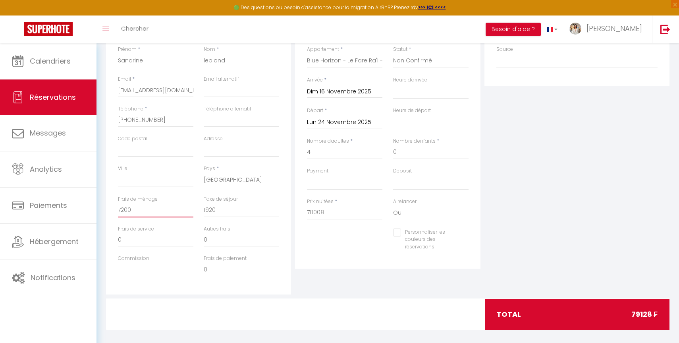
scroll to position [144, 0]
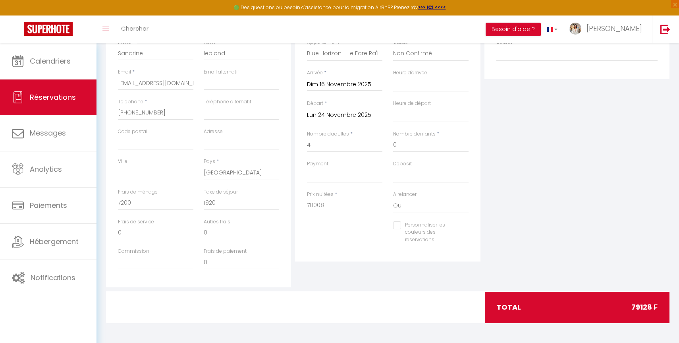
click at [344, 216] on div "Prix nuitées * 70008" at bounding box center [345, 206] width 86 height 31
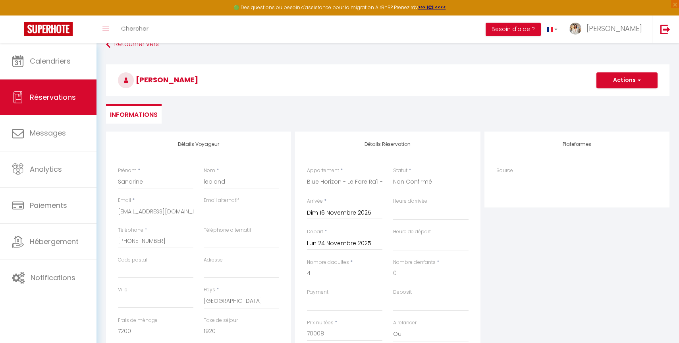
scroll to position [13, 0]
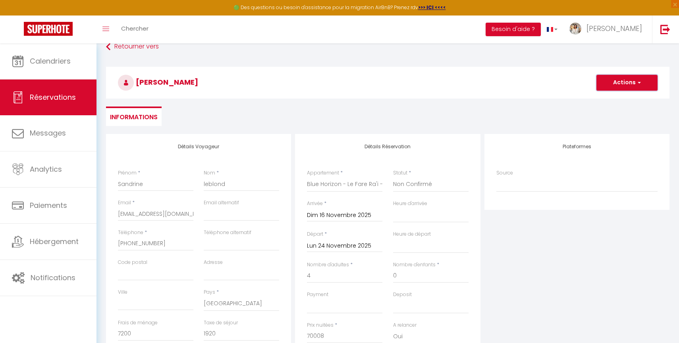
click at [630, 90] on button "Actions" at bounding box center [626, 83] width 61 height 16
click at [617, 98] on link "Enregistrer" at bounding box center [619, 100] width 63 height 10
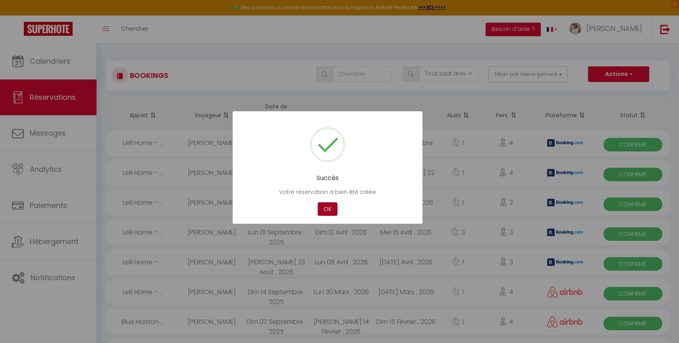
click at [319, 208] on button "OK" at bounding box center [328, 209] width 20 height 14
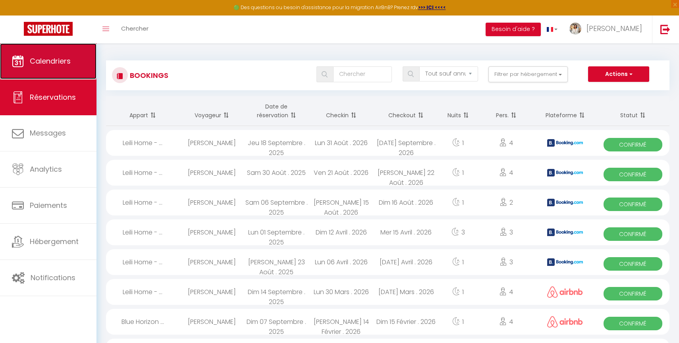
click at [72, 72] on link "Calendriers" at bounding box center [48, 61] width 96 height 36
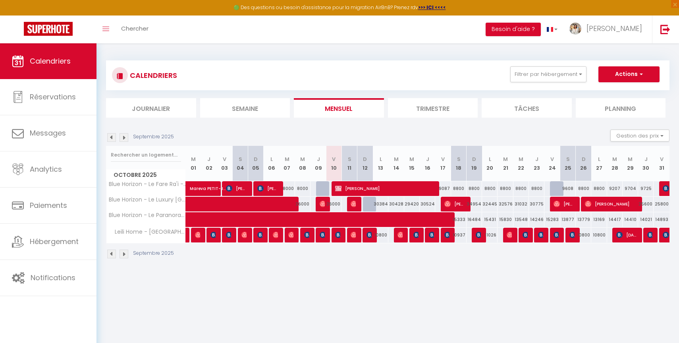
click at [128, 255] on img at bounding box center [124, 253] width 9 height 9
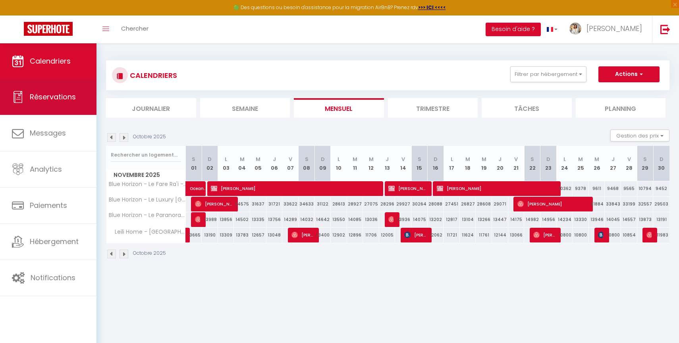
scroll to position [2, 0]
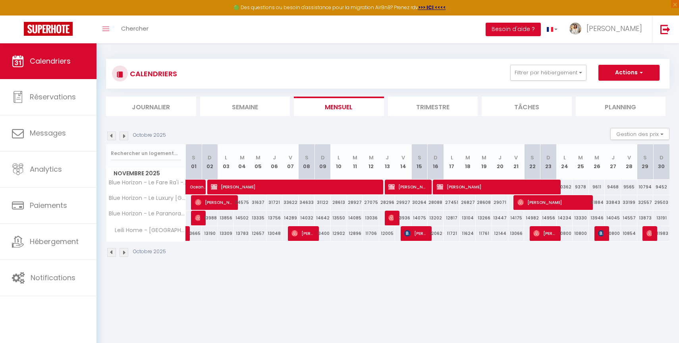
click at [111, 136] on img at bounding box center [111, 135] width 9 height 9
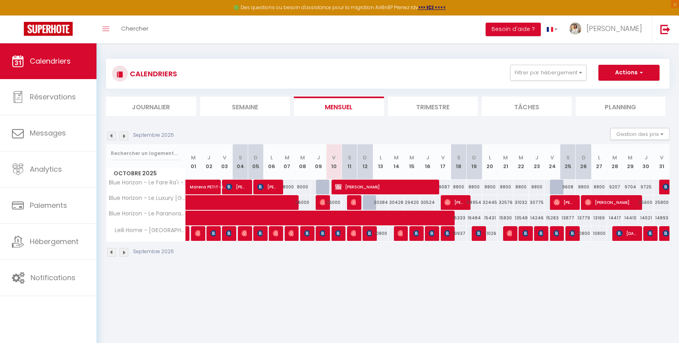
scroll to position [0, 0]
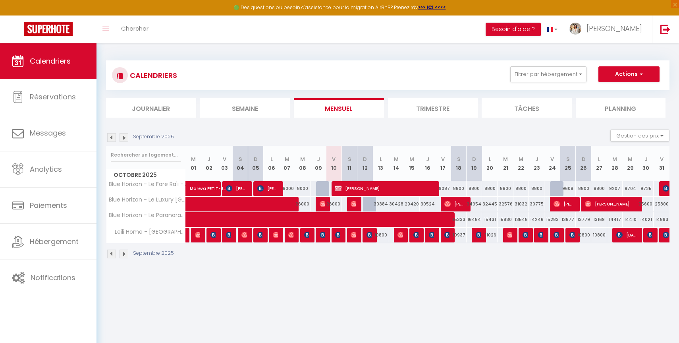
click at [111, 139] on img at bounding box center [111, 137] width 9 height 9
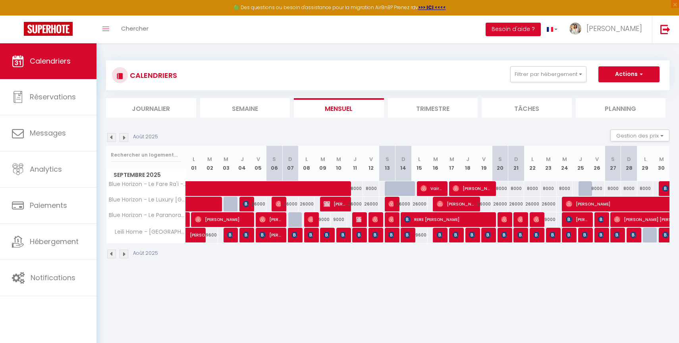
click at [111, 139] on img at bounding box center [111, 137] width 9 height 9
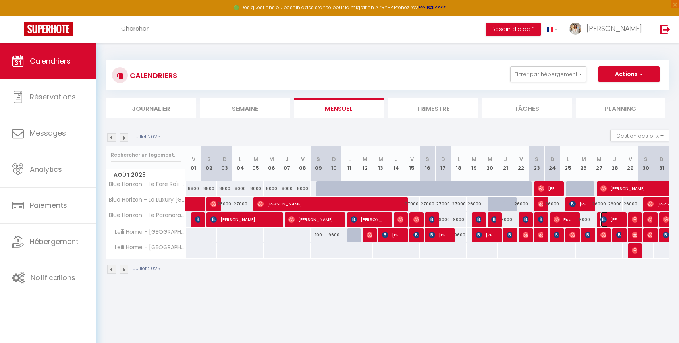
click at [610, 220] on span "[PERSON_NAME]" at bounding box center [610, 219] width 21 height 15
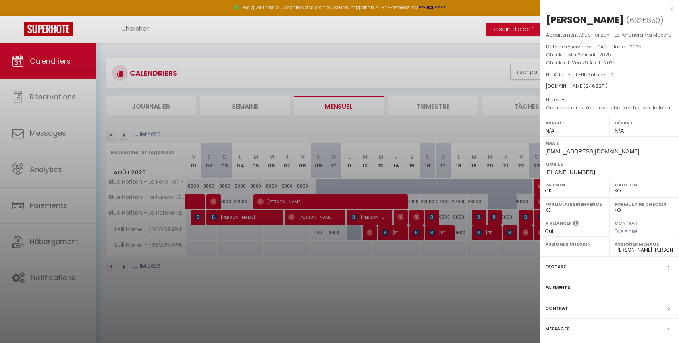
scroll to position [4, 0]
